Goal: Complete application form

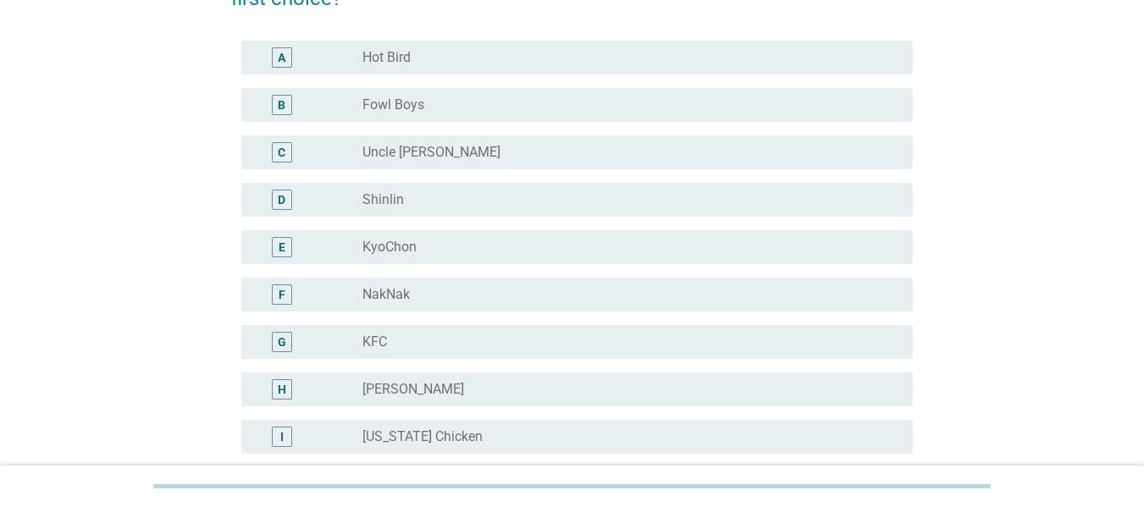
scroll to position [169, 0]
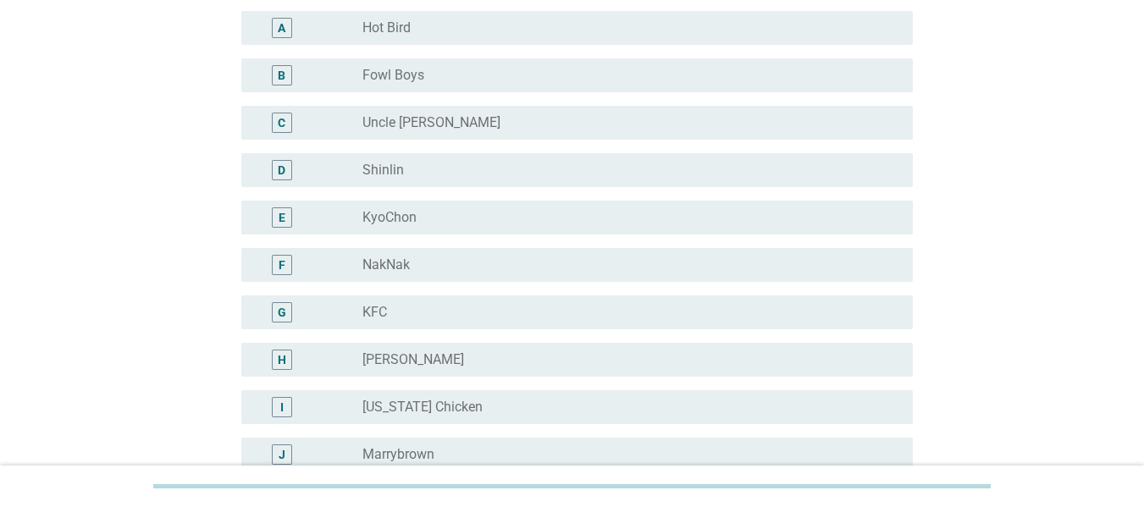
click at [435, 347] on div "H radio_button_unchecked [PERSON_NAME]" at bounding box center [577, 360] width 672 height 34
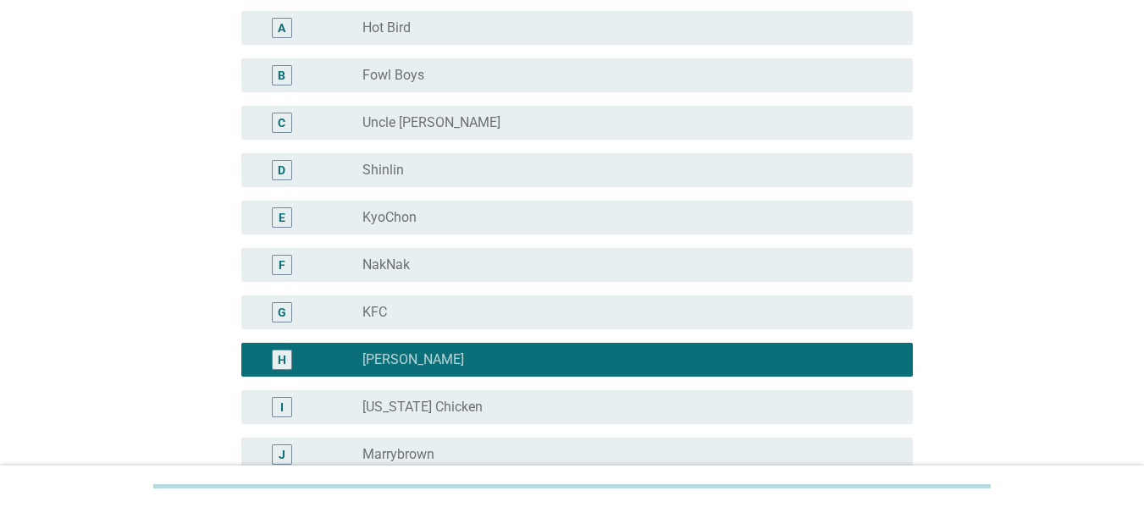
scroll to position [254, 0]
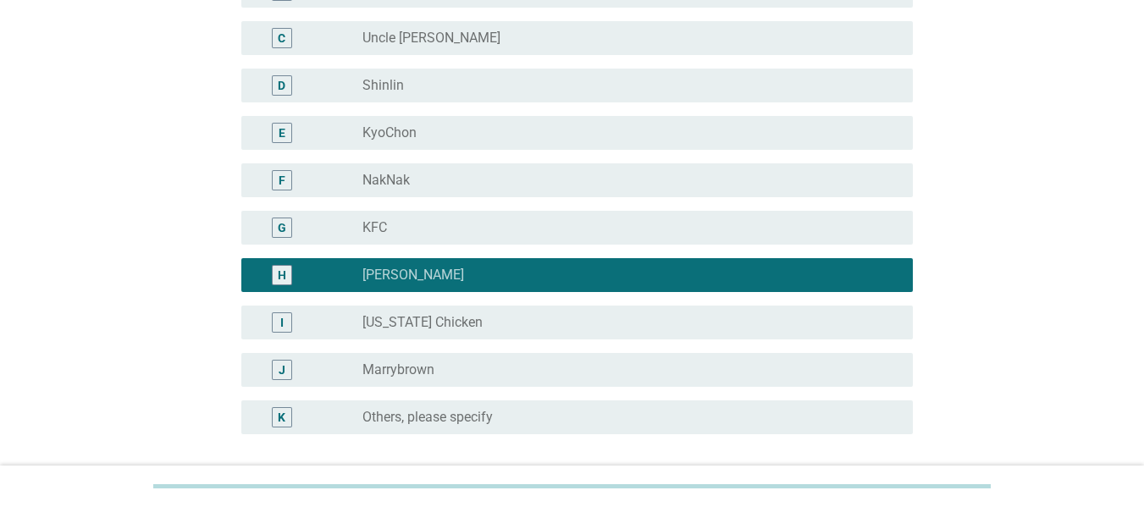
click at [436, 32] on div "radio_button_unchecked Uncle [PERSON_NAME]" at bounding box center [625, 38] width 524 height 17
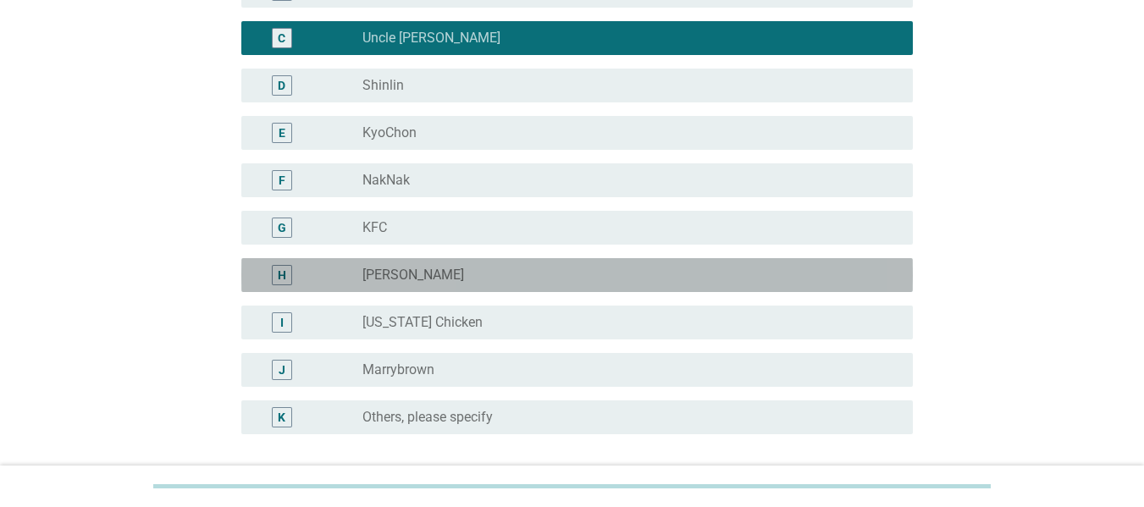
click at [411, 271] on label "[PERSON_NAME]" at bounding box center [414, 275] width 102 height 17
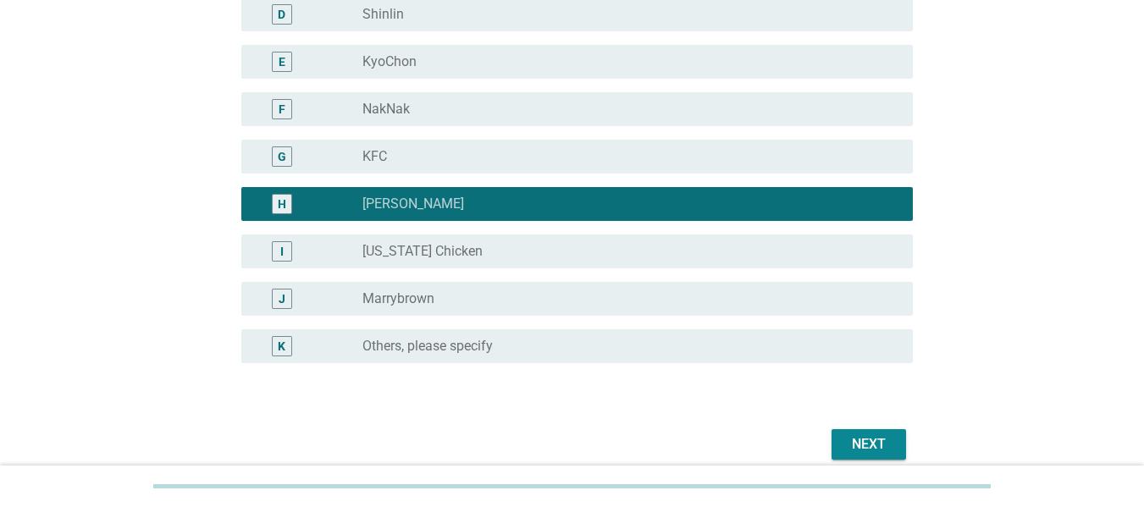
scroll to position [420, 0]
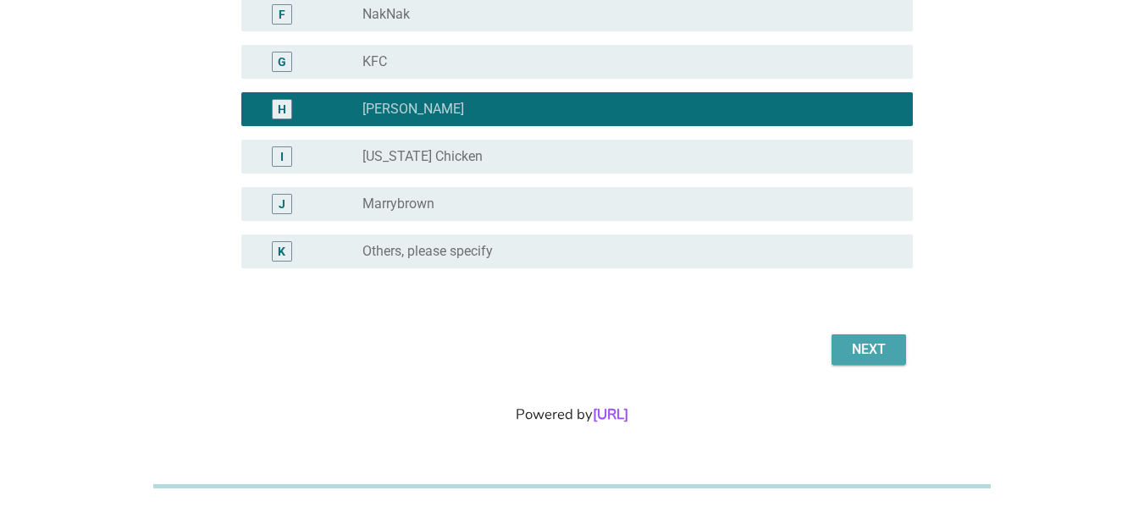
click at [863, 356] on div "Next" at bounding box center [868, 350] width 47 height 20
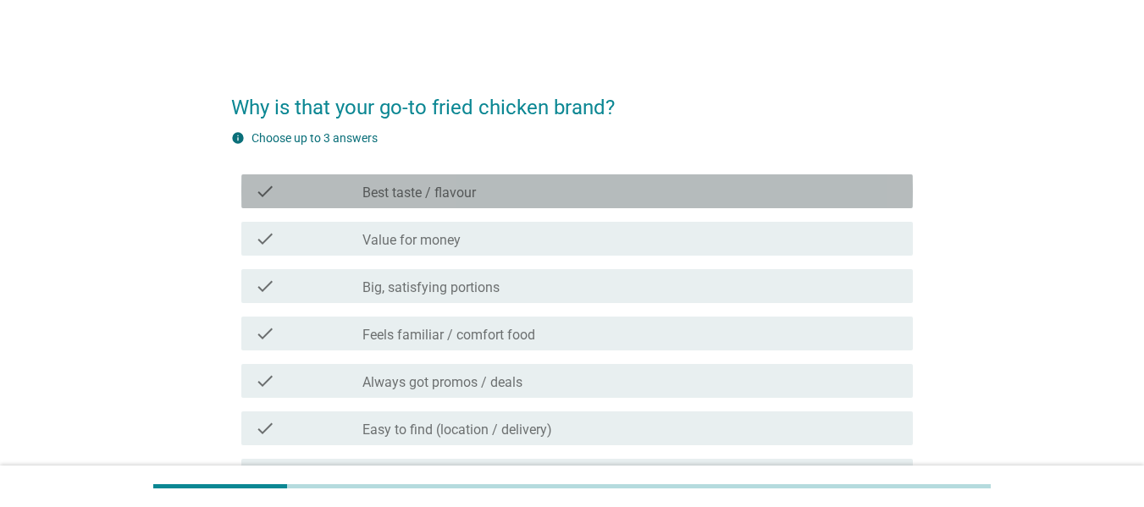
click at [483, 195] on div "check_box_outline_blank Best taste / flavour" at bounding box center [631, 191] width 537 height 20
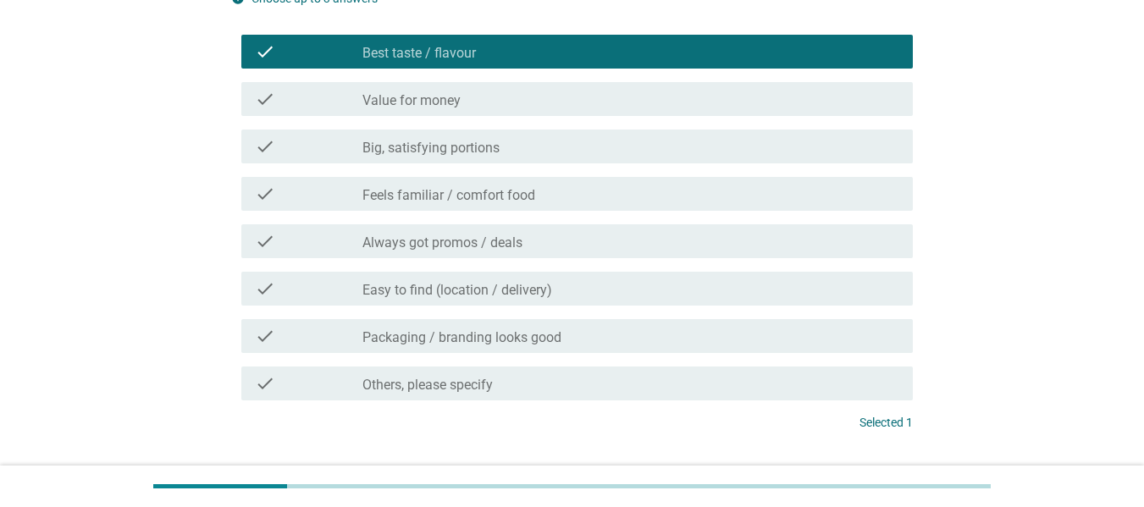
scroll to position [169, 0]
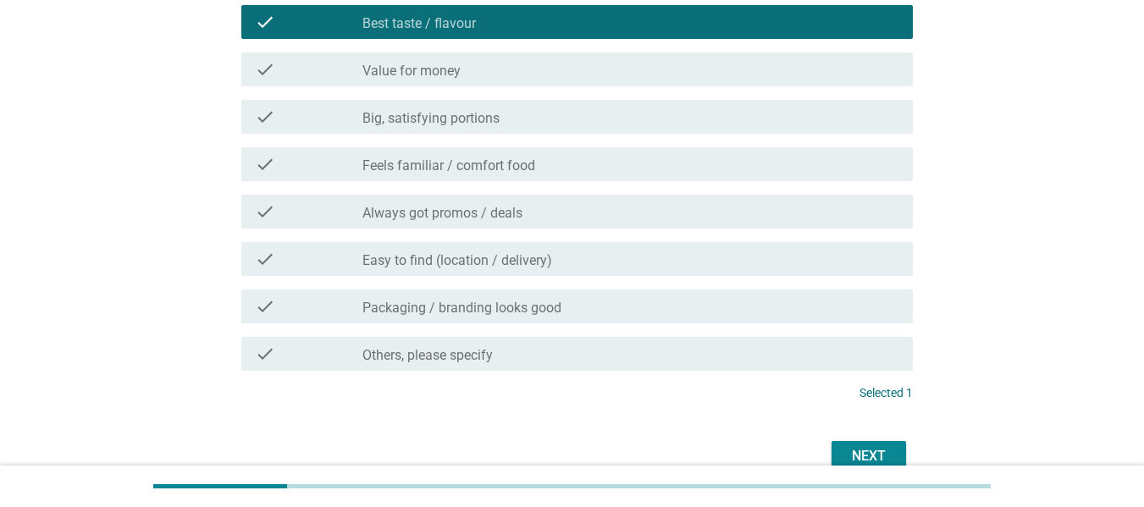
click at [501, 174] on label "Feels familiar / comfort food" at bounding box center [449, 166] width 173 height 17
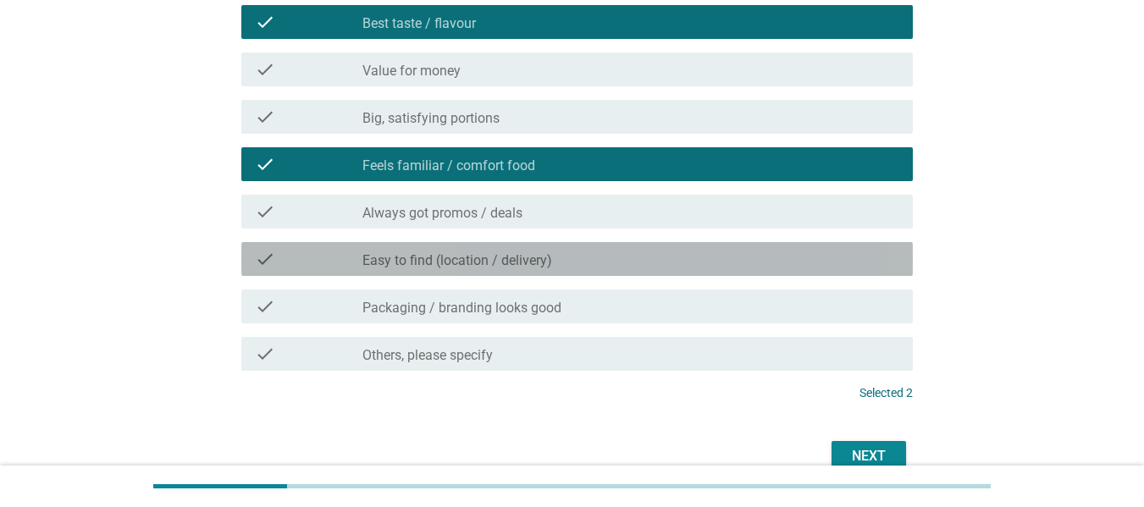
click at [493, 260] on label "Easy to find (location / delivery)" at bounding box center [458, 260] width 190 height 17
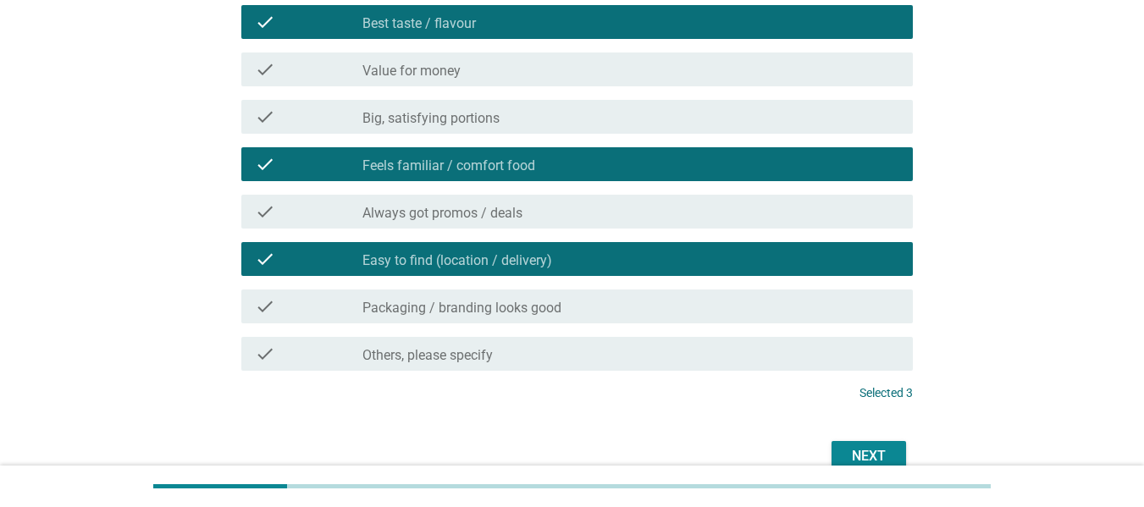
click at [854, 453] on div "Next" at bounding box center [868, 456] width 47 height 20
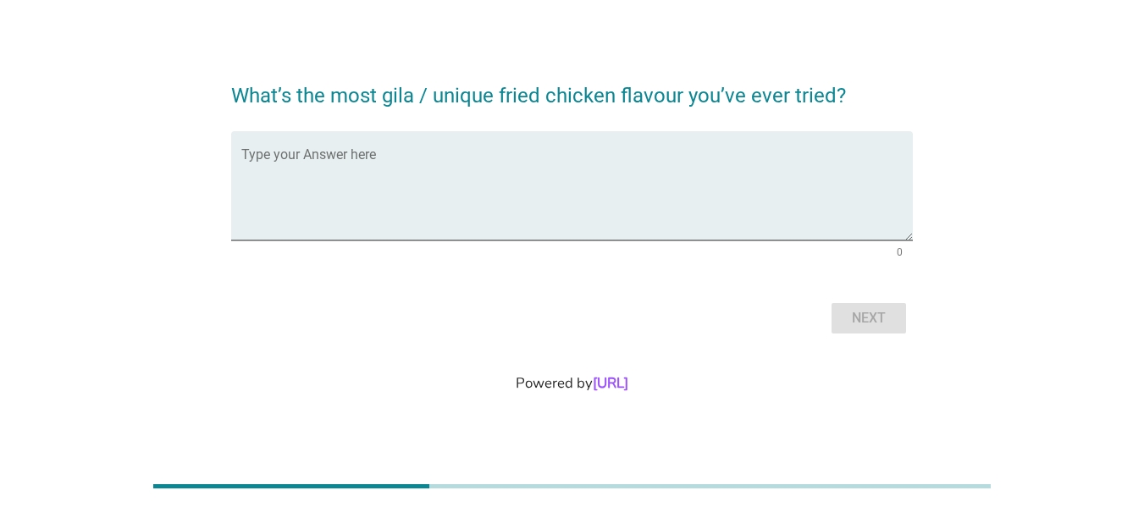
scroll to position [0, 0]
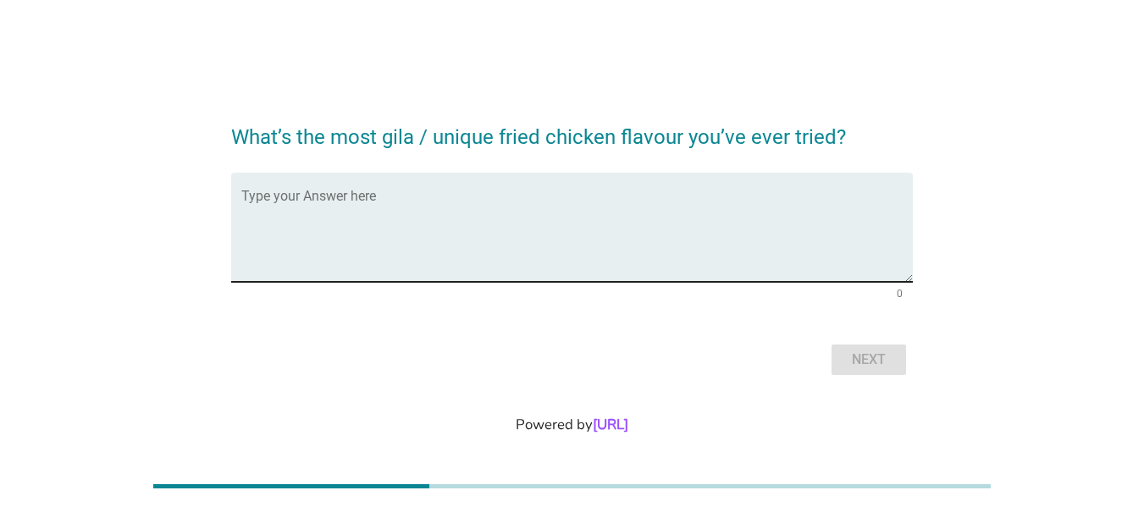
click at [346, 243] on textarea "Type your Answer here" at bounding box center [577, 237] width 672 height 89
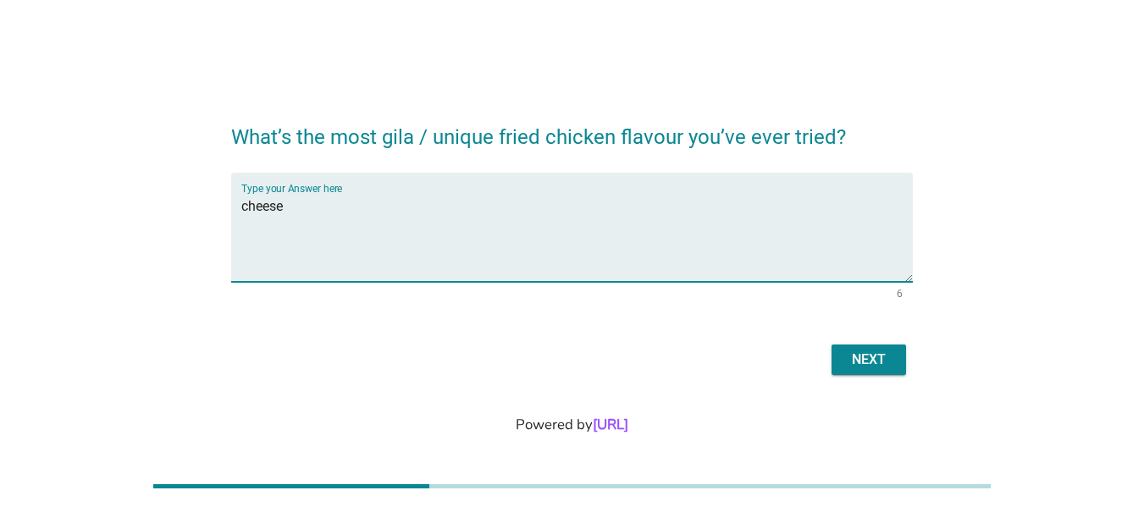
drag, startPoint x: 392, startPoint y: 217, endPoint x: 225, endPoint y: 205, distance: 167.3
click at [225, 205] on div "What’s the most gila / unique fried chicken flavour you’ve ever tried? Type you…" at bounding box center [572, 242] width 709 height 302
click at [693, 236] on textarea "cheese" at bounding box center [577, 237] width 672 height 89
click at [690, 216] on textarea "cheese" at bounding box center [577, 237] width 672 height 89
type textarea "cheese garlic! not unique but yummy"
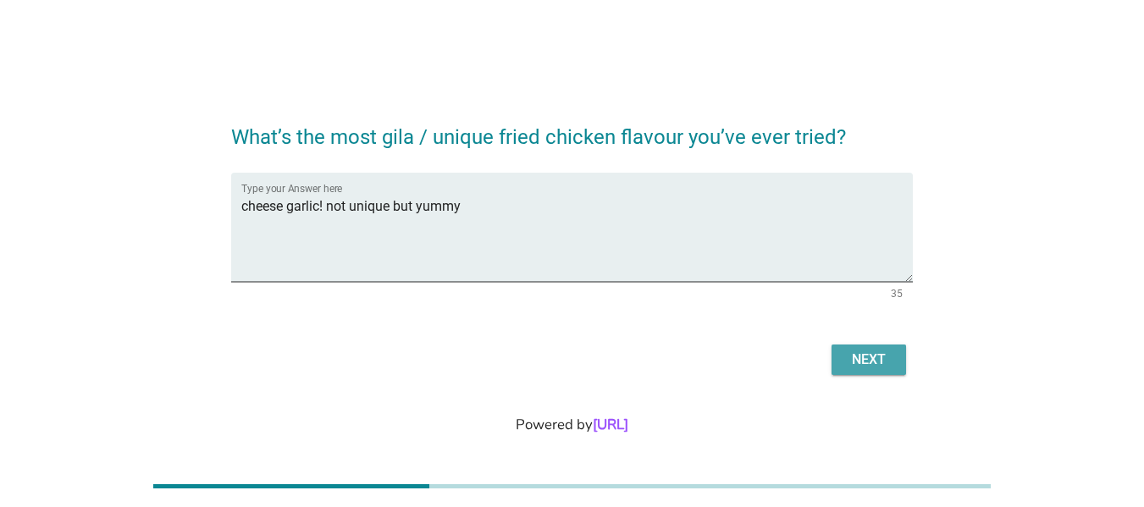
click at [835, 374] on button "Next" at bounding box center [869, 360] width 75 height 30
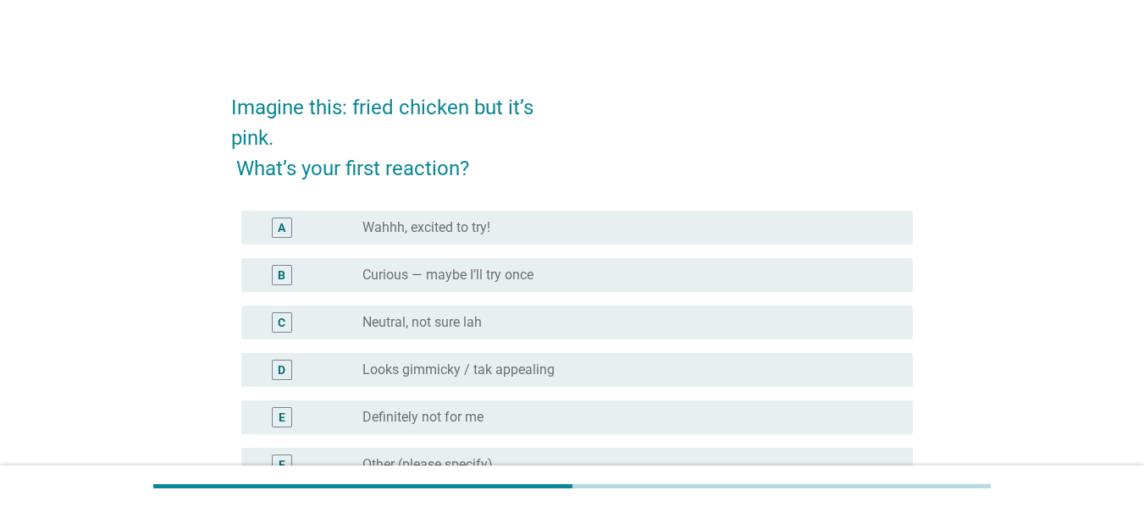
scroll to position [85, 0]
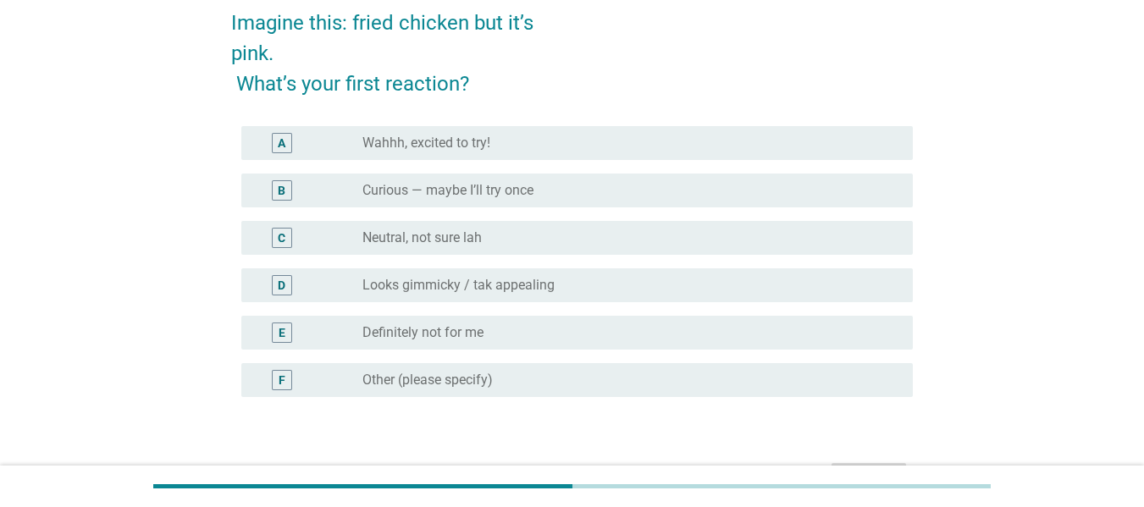
click at [547, 277] on label "Looks gimmicky / tak appealing" at bounding box center [459, 285] width 192 height 17
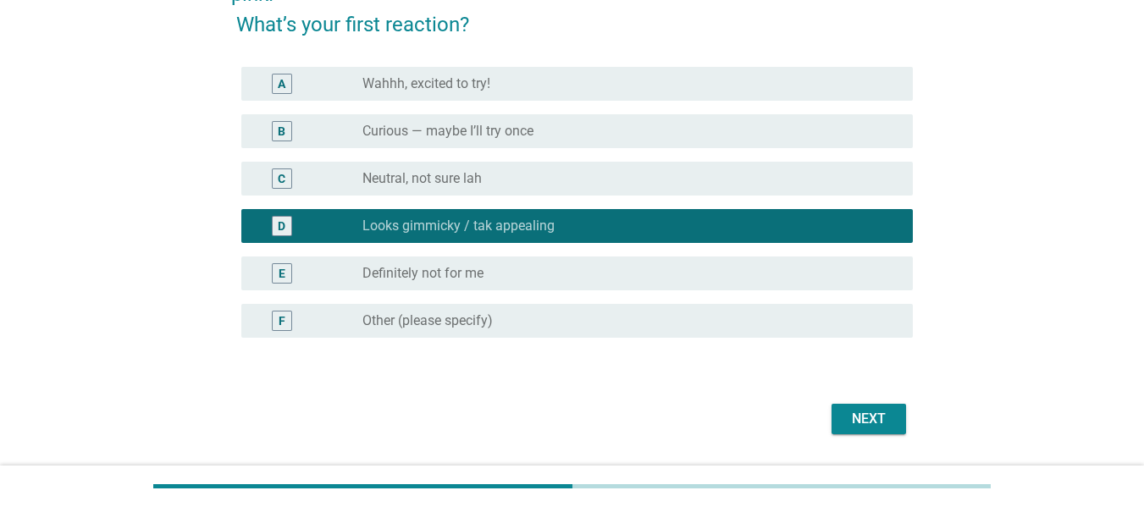
scroll to position [169, 0]
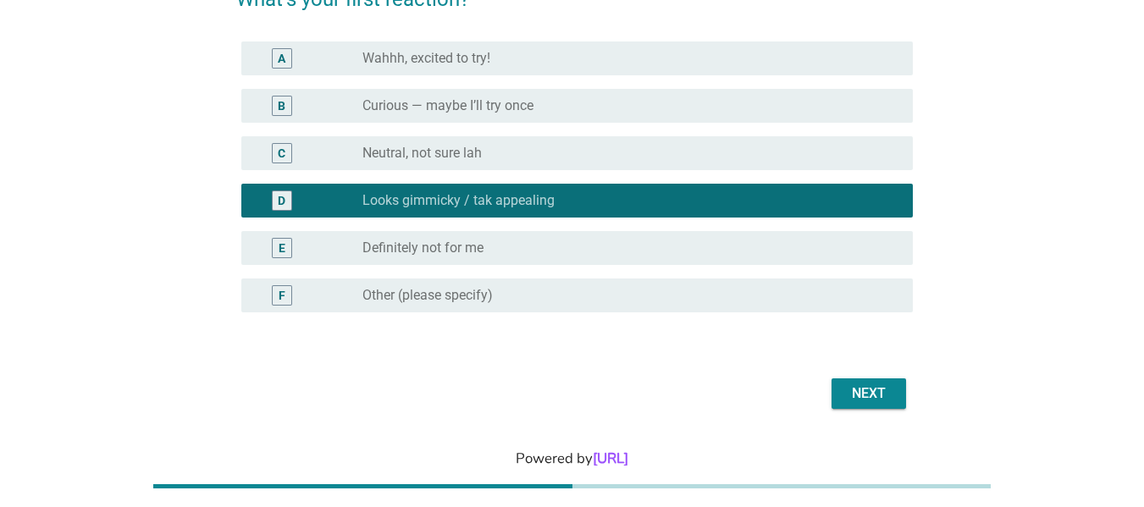
click at [852, 407] on button "Next" at bounding box center [869, 394] width 75 height 30
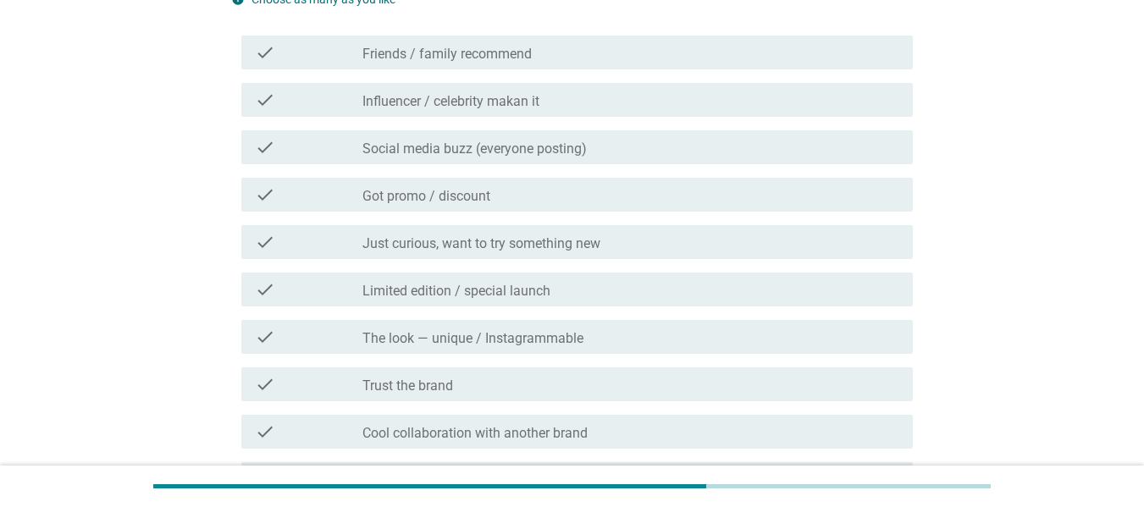
scroll to position [254, 0]
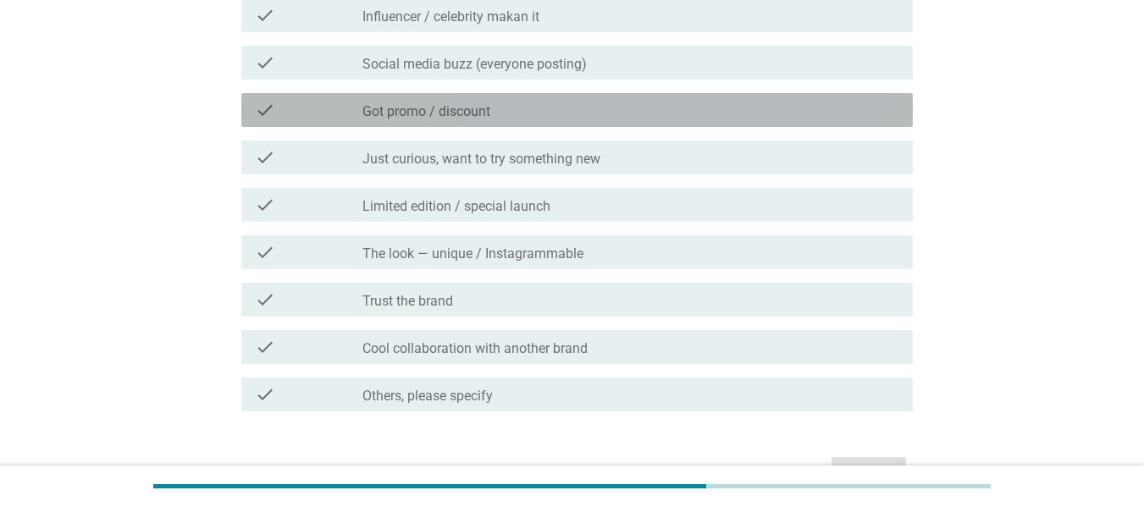
click at [540, 114] on div "check_box_outline_blank Got promo / discount" at bounding box center [631, 110] width 537 height 20
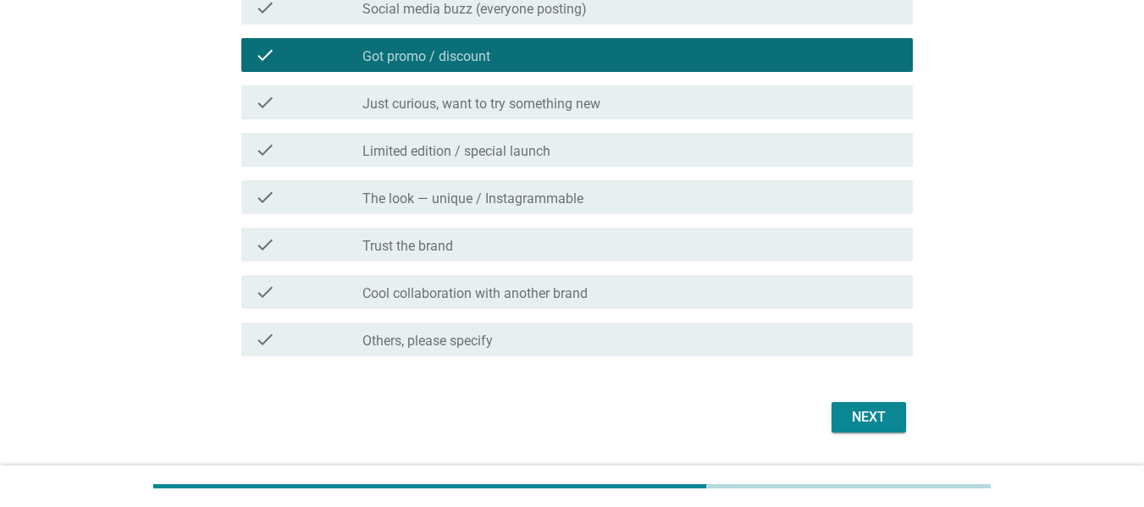
scroll to position [339, 0]
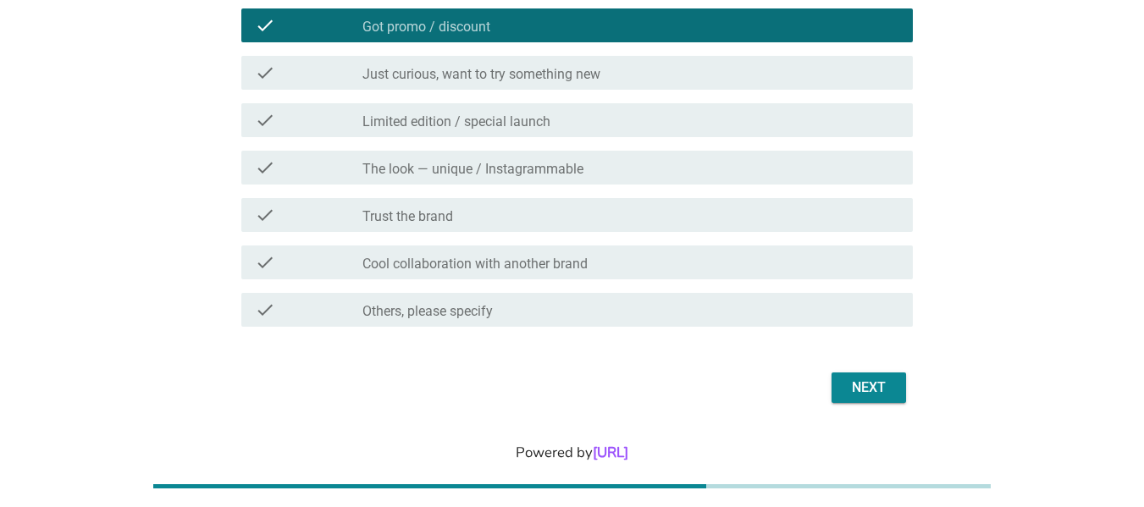
click at [873, 397] on div "Next" at bounding box center [868, 388] width 47 height 20
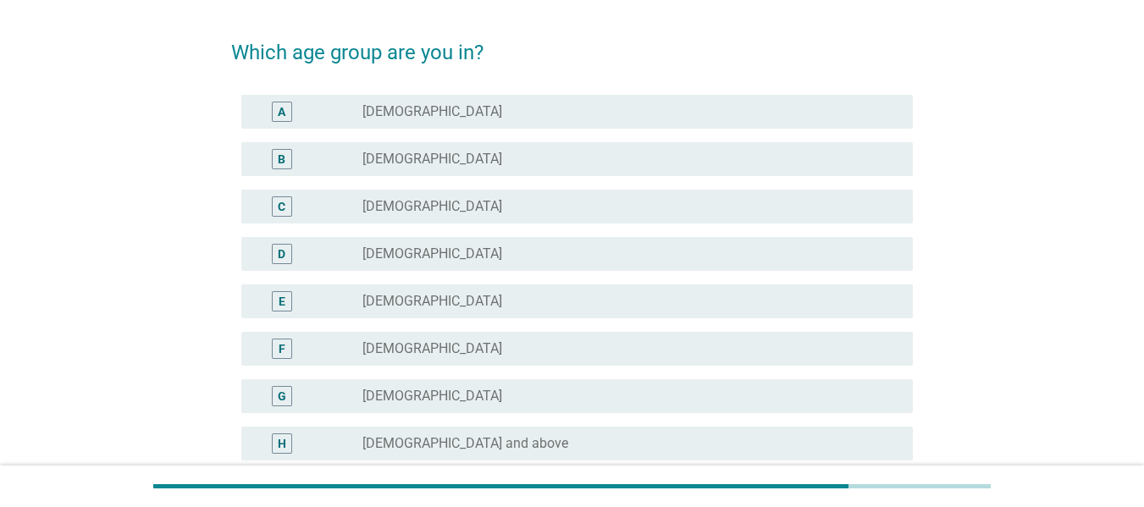
scroll to position [85, 0]
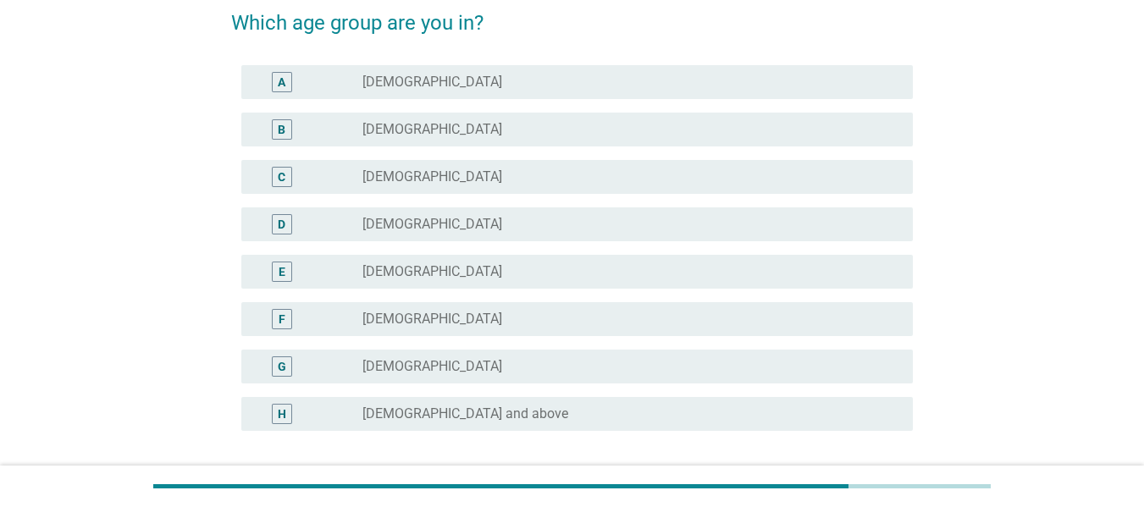
click at [624, 191] on div "C radio_button_unchecked [DEMOGRAPHIC_DATA]" at bounding box center [577, 177] width 672 height 34
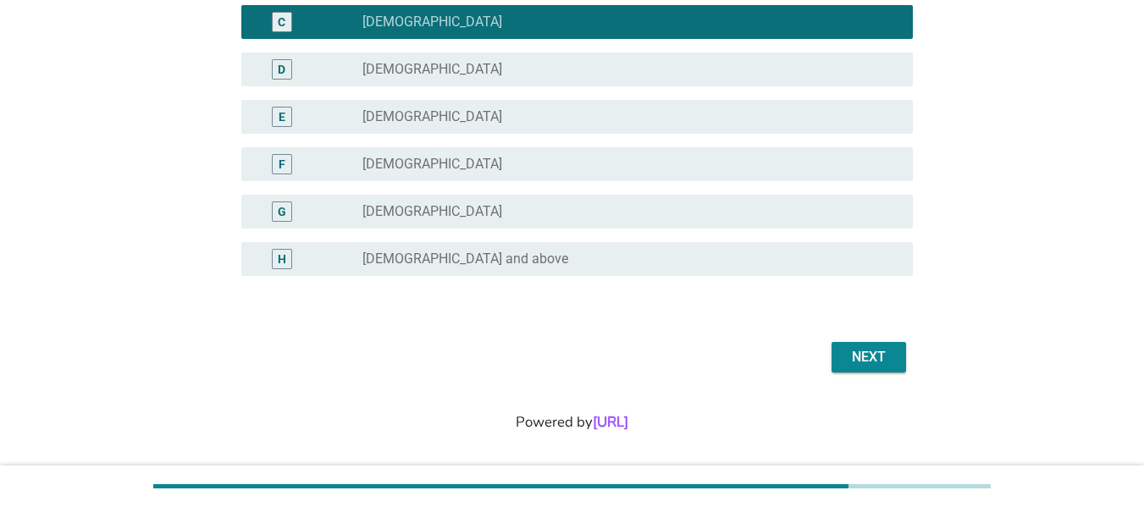
scroll to position [247, 0]
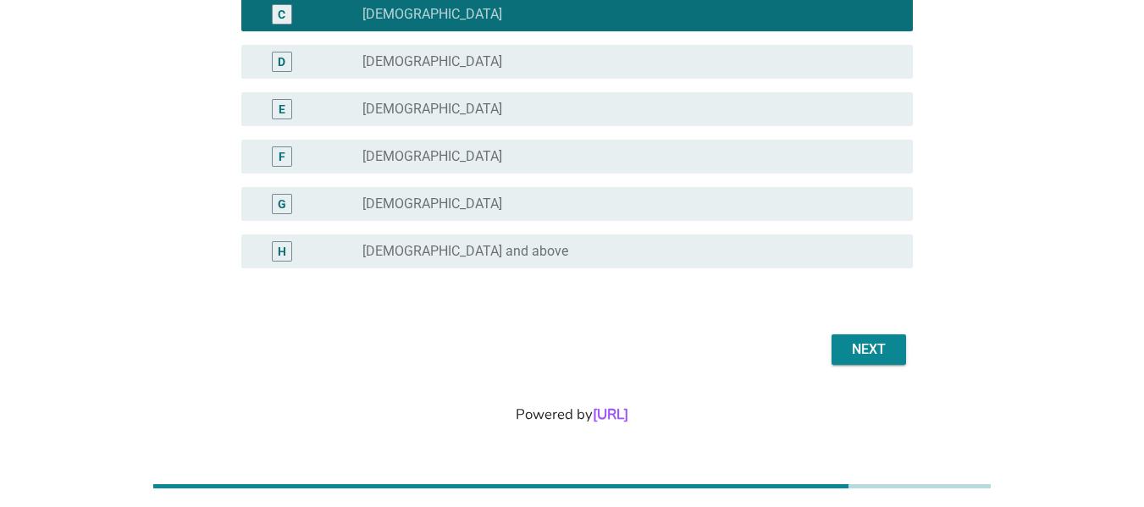
click at [888, 350] on div "Next" at bounding box center [868, 350] width 47 height 20
